Goal: Check status: Check status

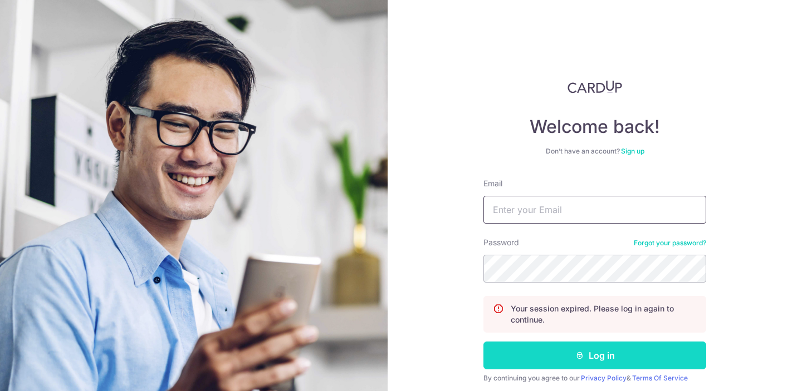
type input "[EMAIL_ADDRESS][DOMAIN_NAME]"
click at [558, 363] on button "Log in" at bounding box center [594, 356] width 223 height 28
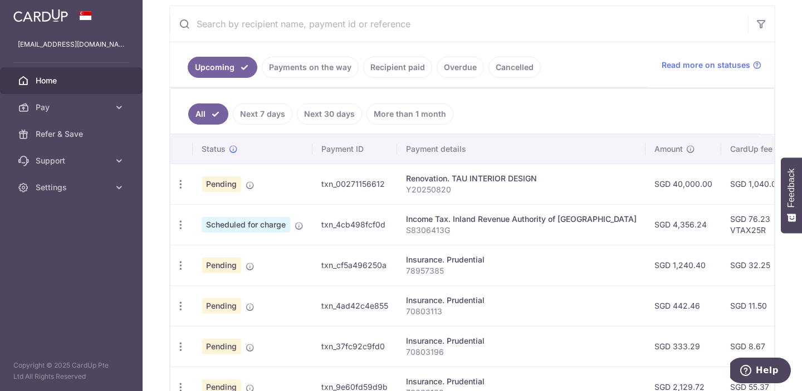
click at [603, 65] on ul "Upcoming Payments on the way Recipient paid Overdue Cancelled" at bounding box center [409, 64] width 478 height 45
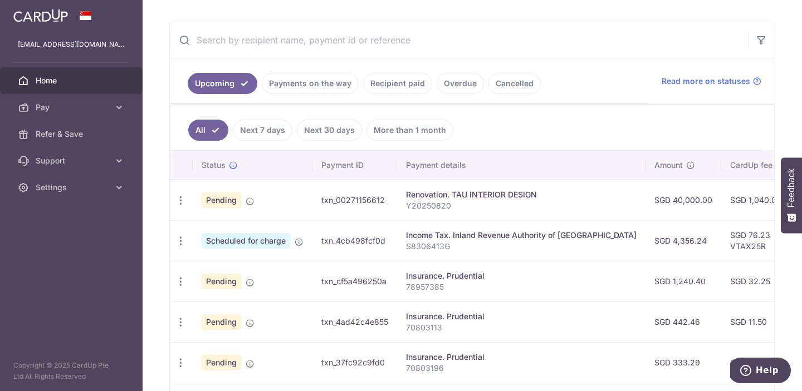
scroll to position [469, 0]
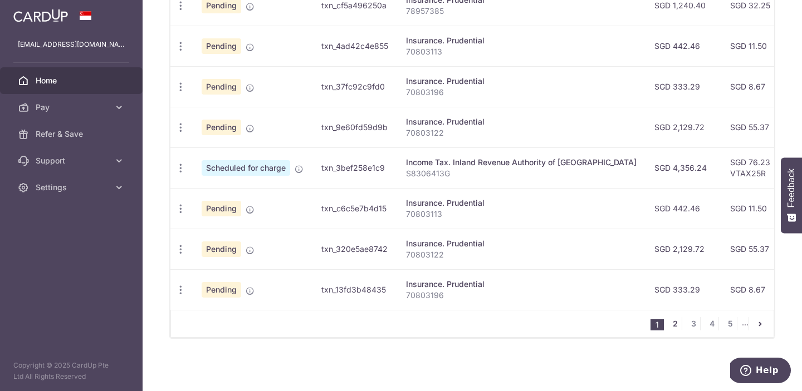
click at [674, 322] on link "2" at bounding box center [674, 323] width 13 height 13
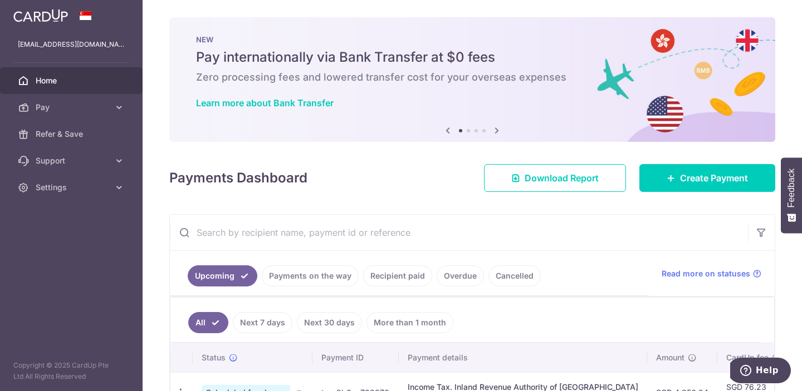
scroll to position [0, 0]
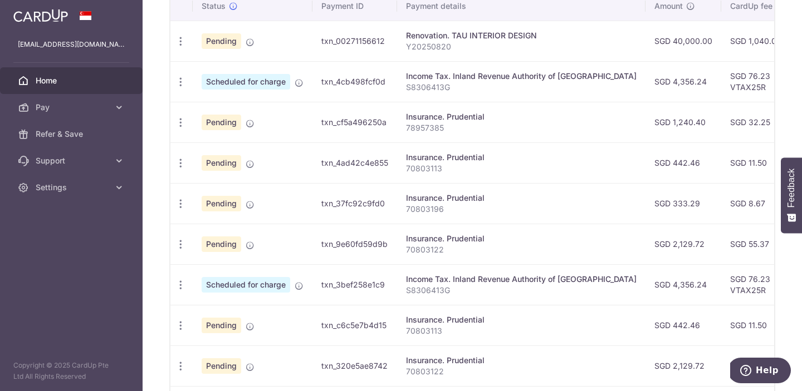
scroll to position [469, 0]
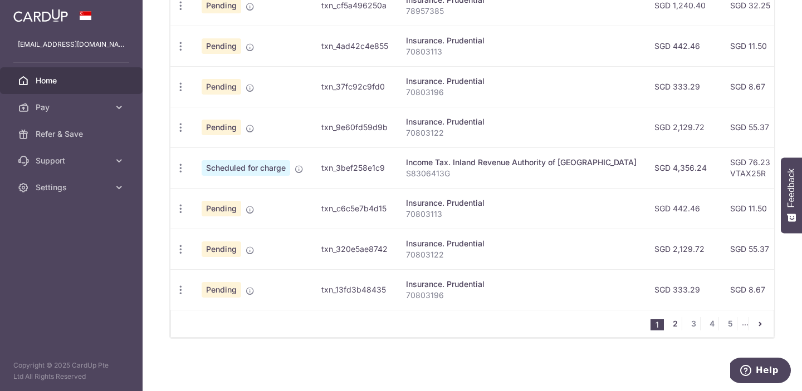
click at [672, 321] on link "2" at bounding box center [674, 323] width 13 height 13
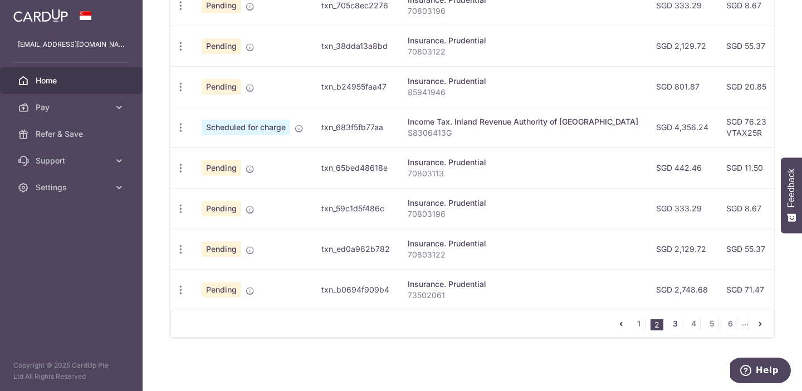
click at [674, 322] on link "3" at bounding box center [674, 323] width 13 height 13
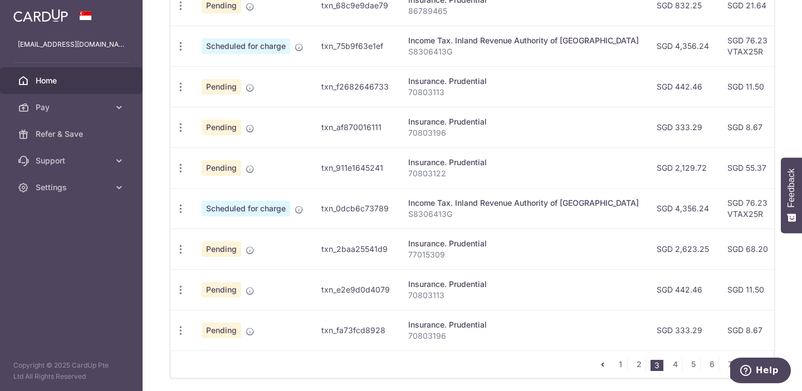
scroll to position [433, 0]
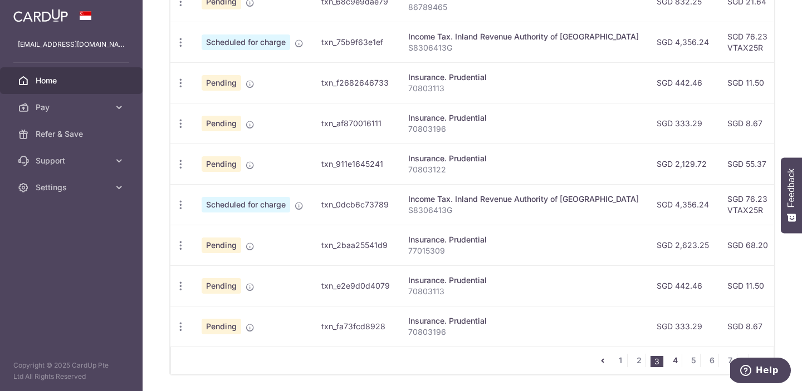
click at [669, 362] on link "4" at bounding box center [674, 360] width 13 height 13
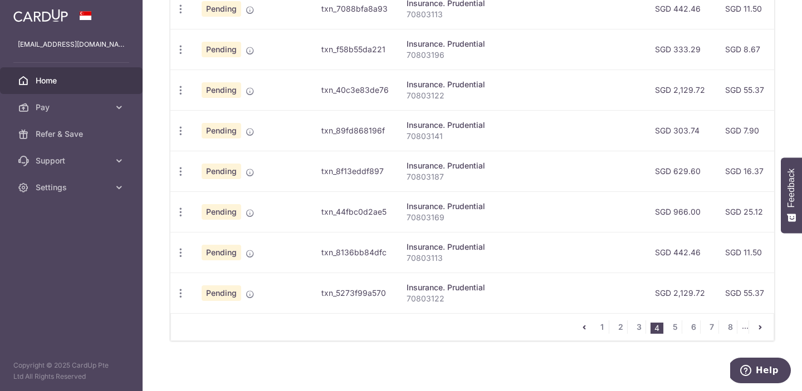
scroll to position [469, 0]
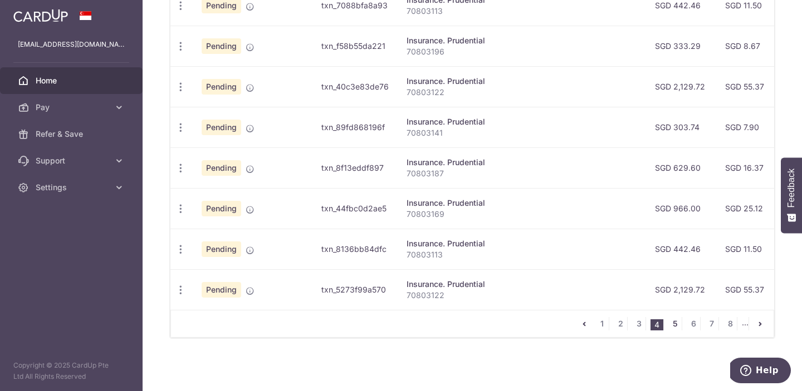
click at [675, 321] on link "5" at bounding box center [674, 323] width 13 height 13
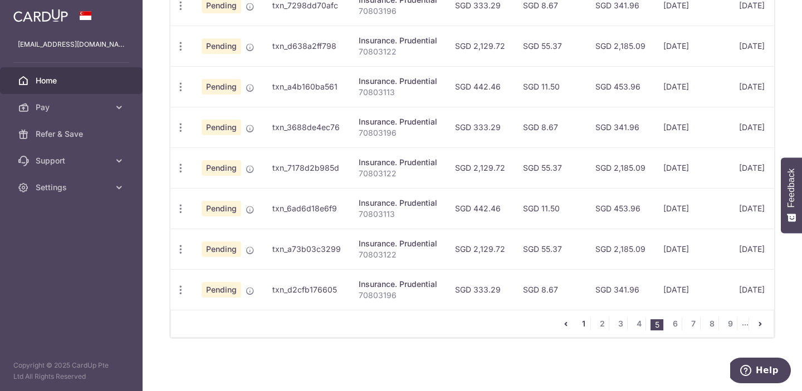
click at [581, 324] on link "1" at bounding box center [583, 323] width 13 height 13
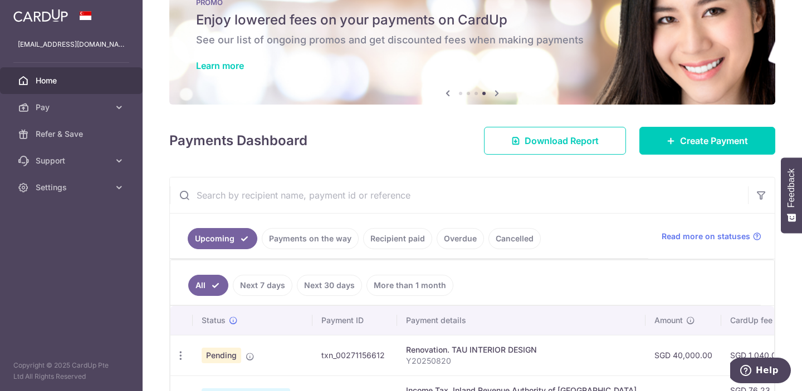
scroll to position [36, 0]
